Goal: Task Accomplishment & Management: Complete application form

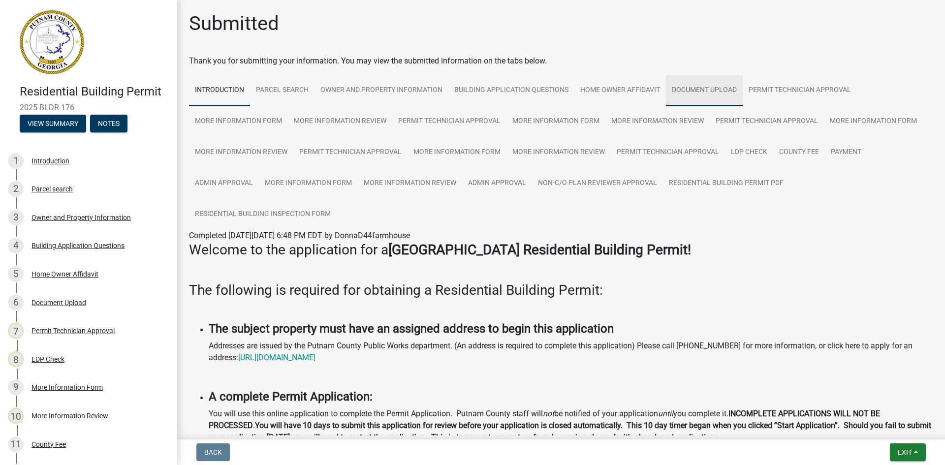
click at [697, 89] on link "Document Upload" at bounding box center [704, 91] width 77 height 32
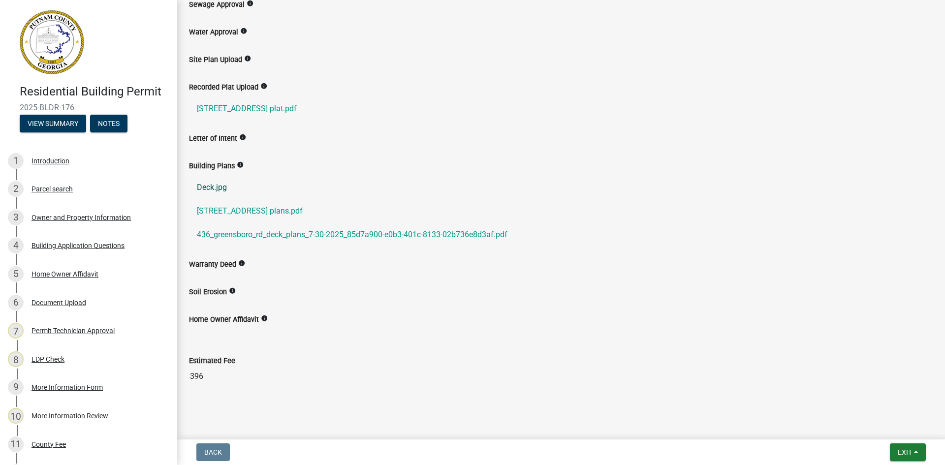
scroll to position [295, 0]
click at [221, 188] on link "Deck.jpg" at bounding box center [561, 187] width 745 height 24
click at [224, 213] on link "436 greensboro rd plans.pdf" at bounding box center [561, 210] width 745 height 24
click at [282, 233] on link "436_greensboro_rd_deck_plans_7-30-2025_85d7a900-e0b3-401c-8133-02b736e8d3af.pdf" at bounding box center [561, 234] width 745 height 24
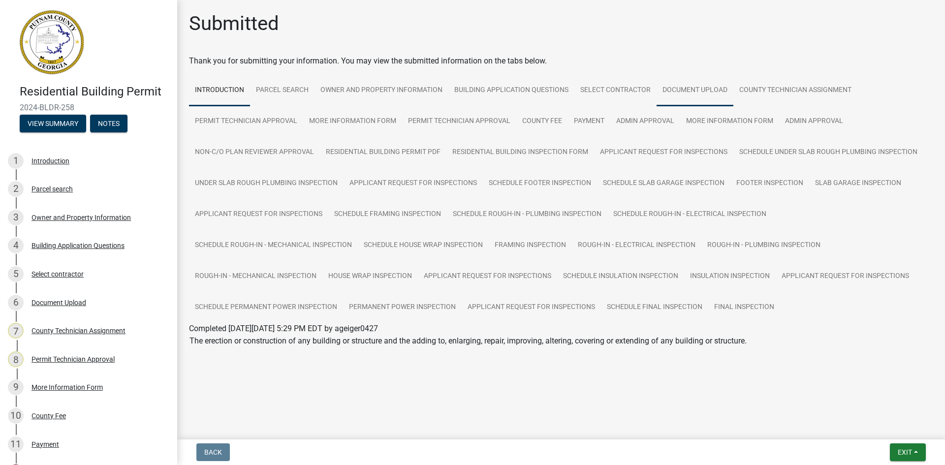
click at [707, 90] on link "Document Upload" at bounding box center [695, 91] width 77 height 32
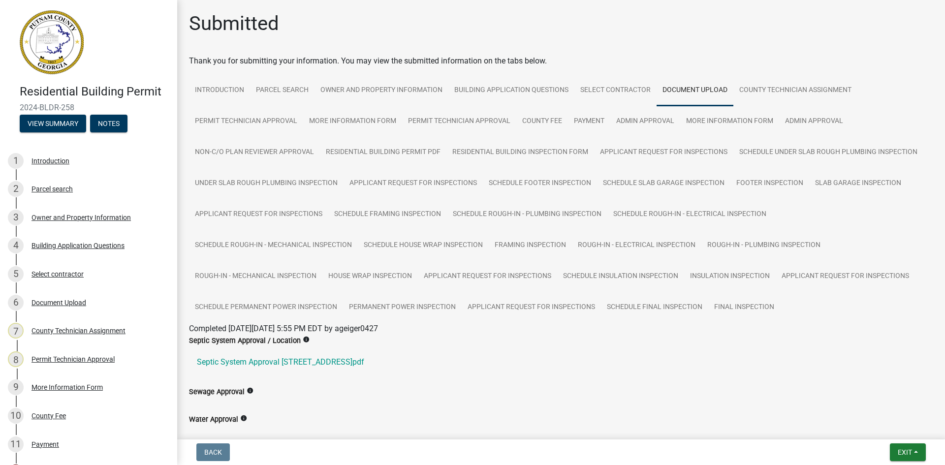
click at [525, 375] on ul "Septic System Approval [STREET_ADDRESS]pdf" at bounding box center [561, 363] width 745 height 32
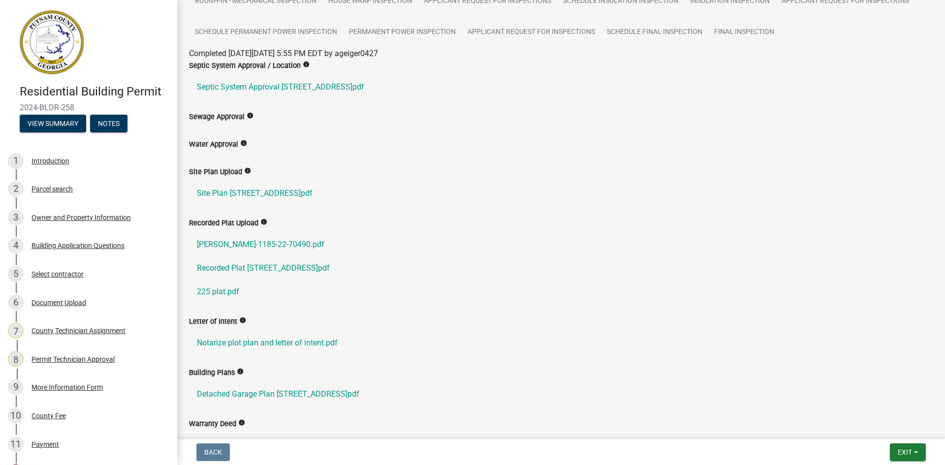
scroll to position [295, 0]
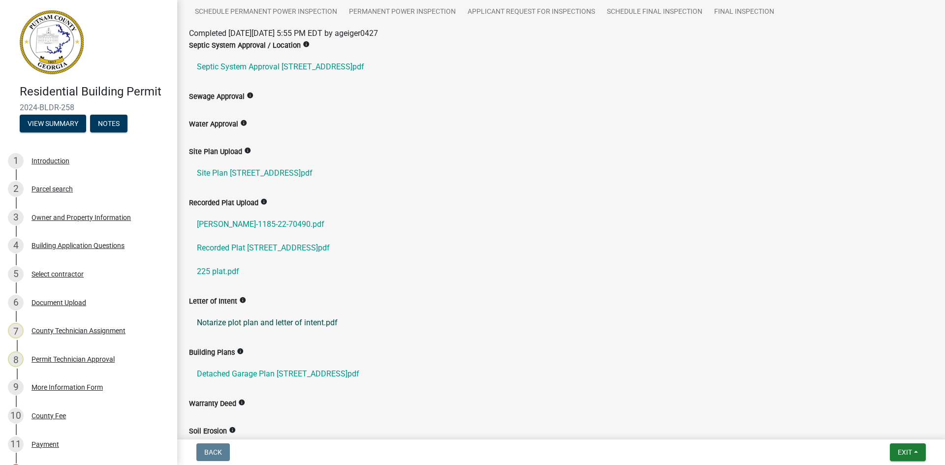
click at [315, 321] on link "Notarize plot plan and letter of intent.pdf" at bounding box center [561, 323] width 745 height 24
click at [272, 374] on link "Detached Garage Plan [STREET_ADDRESS]pdf" at bounding box center [561, 374] width 745 height 24
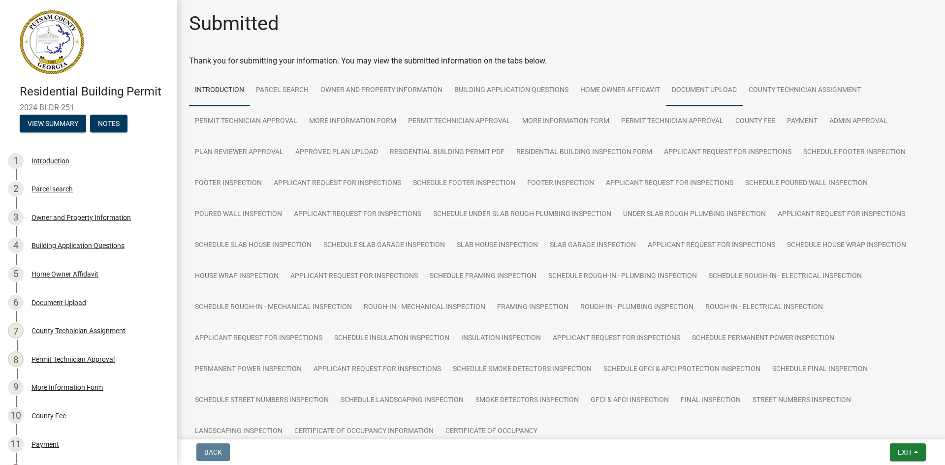
click at [714, 91] on link "Document Upload" at bounding box center [704, 91] width 77 height 32
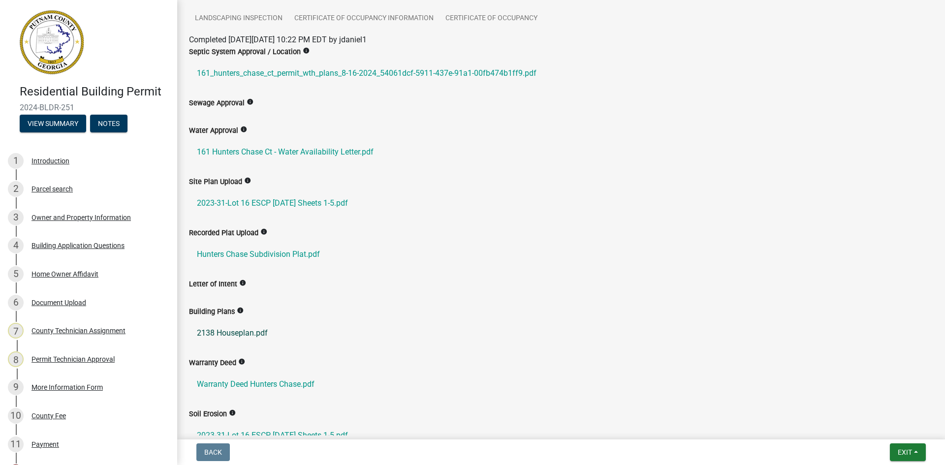
scroll to position [542, 0]
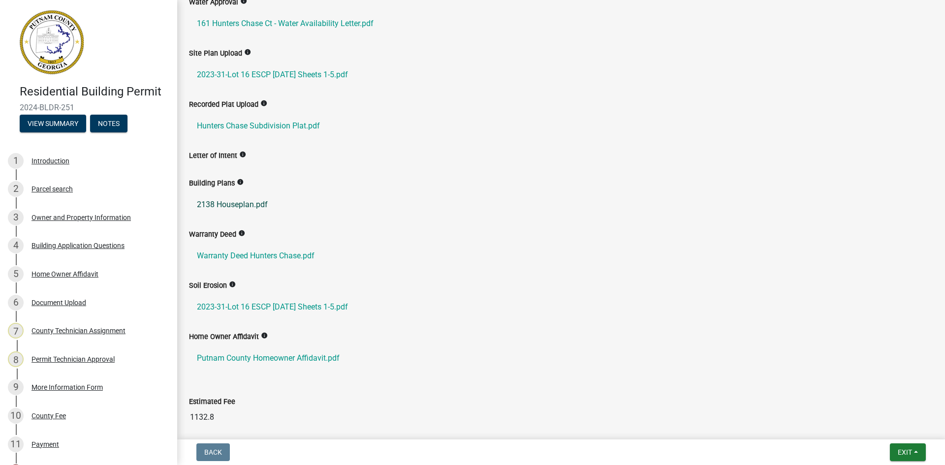
click at [250, 204] on link "2138 Houseplan.pdf" at bounding box center [561, 205] width 745 height 24
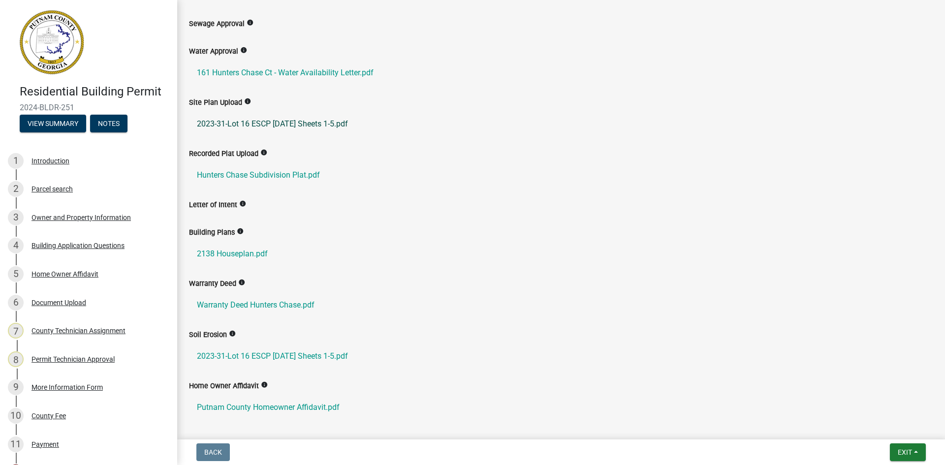
click at [311, 122] on link "2023-31-Lot 16 ESCP 3-6-24 Sheets 1-5.pdf" at bounding box center [561, 124] width 745 height 24
